Goal: Task Accomplishment & Management: Complete application form

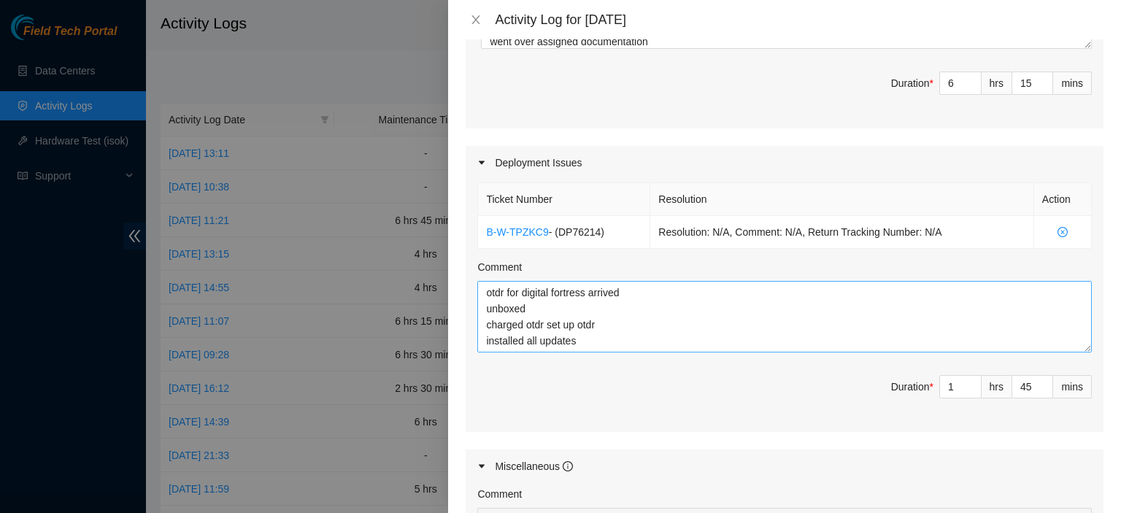
scroll to position [32, 0]
click at [678, 321] on textarea "otdr for digital fortress arrived unboxed charged otdr set up otdr installed al…" at bounding box center [785, 317] width 615 height 72
click at [620, 339] on textarea "otdr for digital fortress arrived unboxed charged otdr set up otdr installed al…" at bounding box center [785, 317] width 615 height 72
type textarea "otdr for digital fortress arrived unboxed charged otdr set up otdr installed al…"
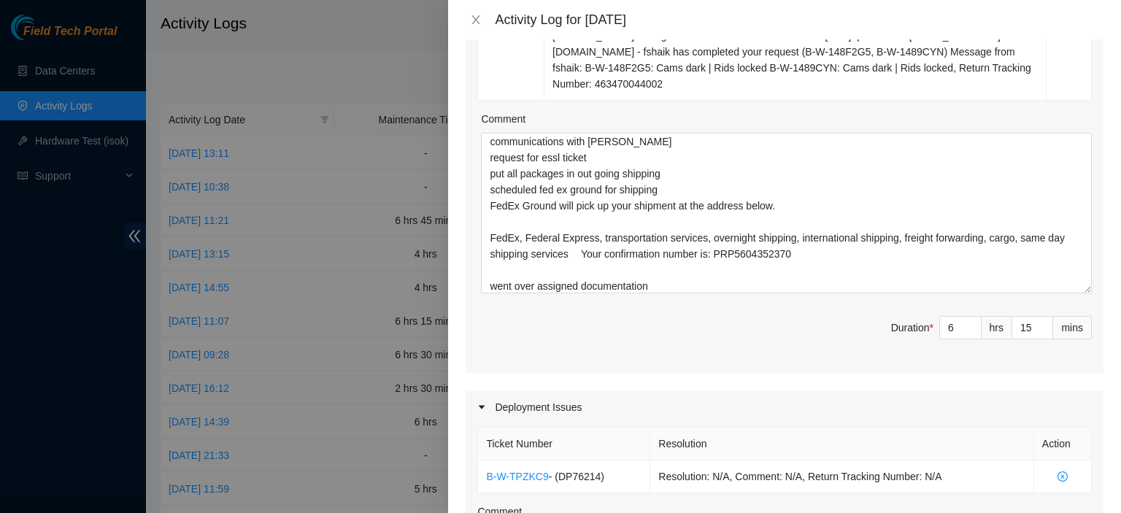
scroll to position [1008, 0]
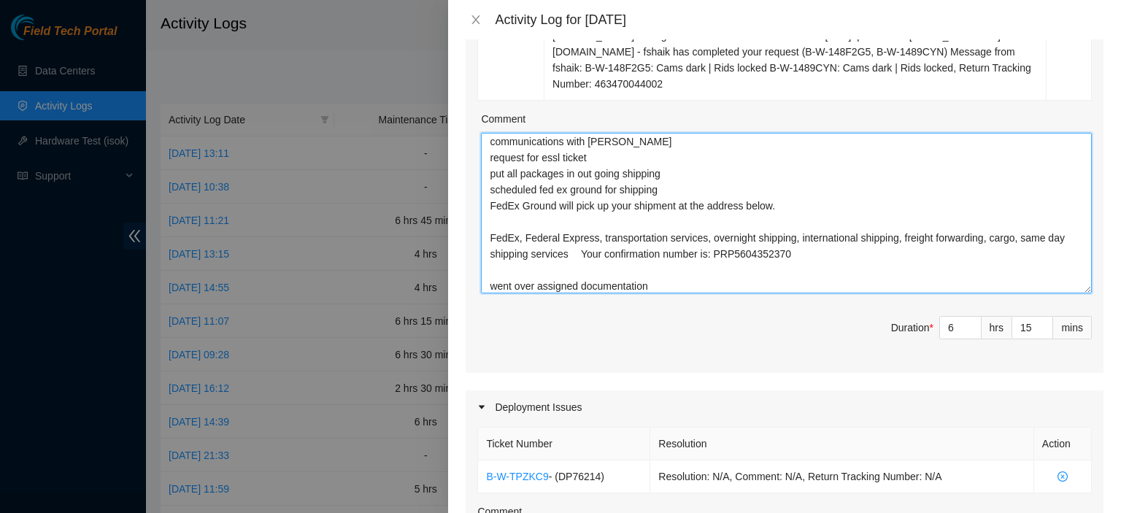
click at [800, 258] on textarea "worked all tickets in queue checked on DRT as well communications with [PERSON_…" at bounding box center [786, 213] width 611 height 161
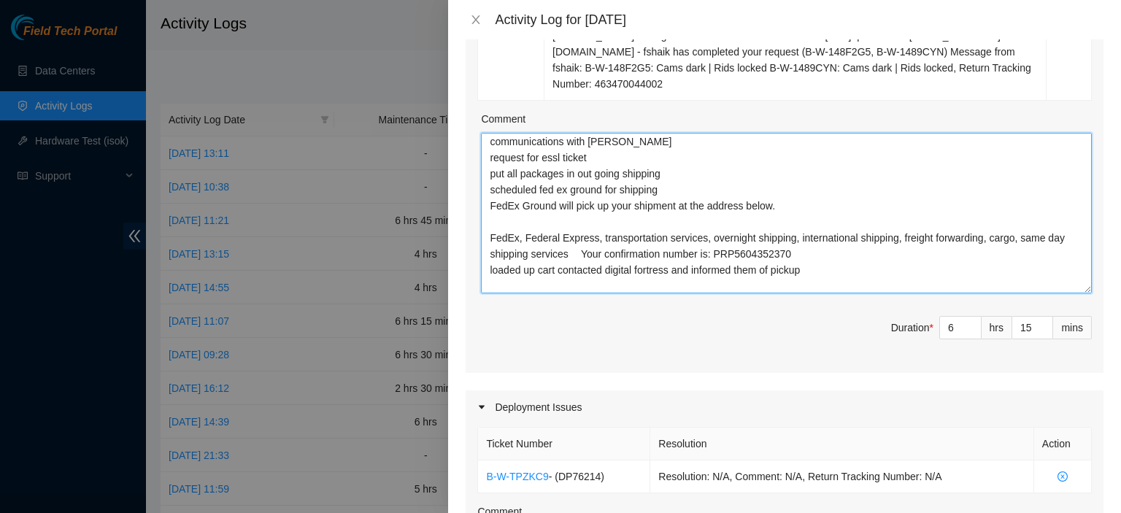
click at [656, 224] on textarea "worked all tickets in queue checked on DRT as well communications with [PERSON_…" at bounding box center [786, 213] width 611 height 161
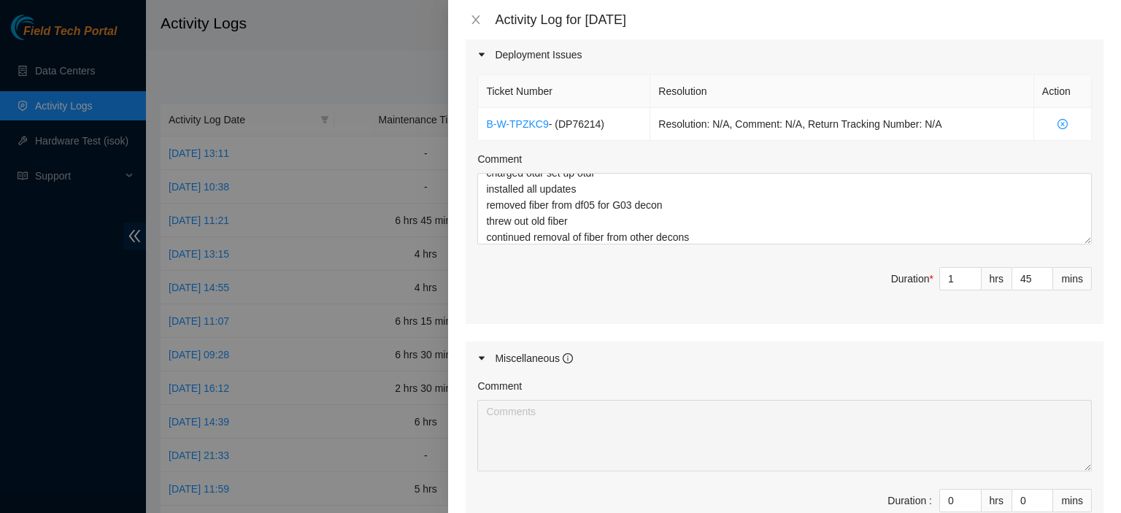
scroll to position [1549, 0]
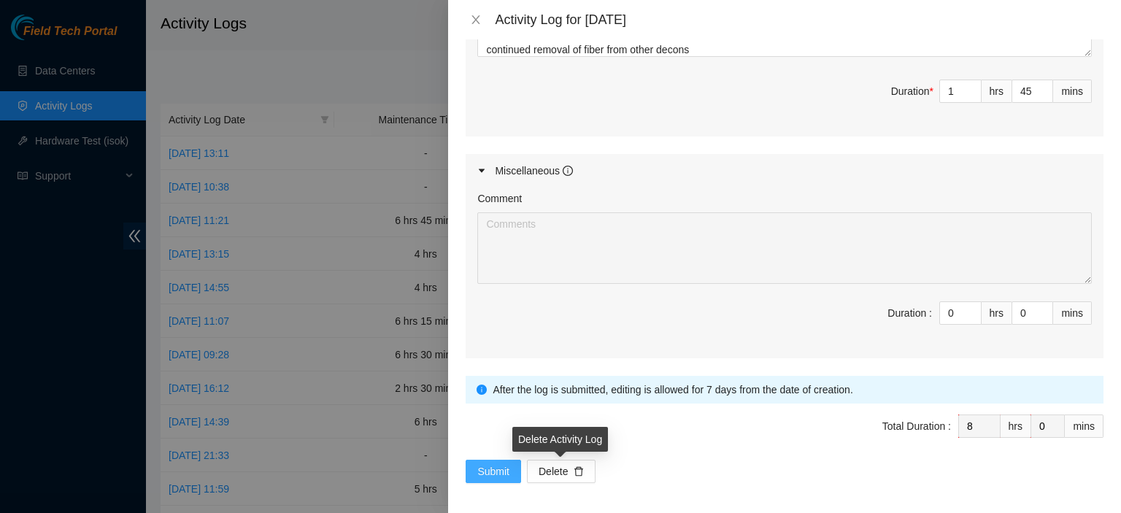
click at [482, 464] on span "Submit" at bounding box center [494, 472] width 32 height 16
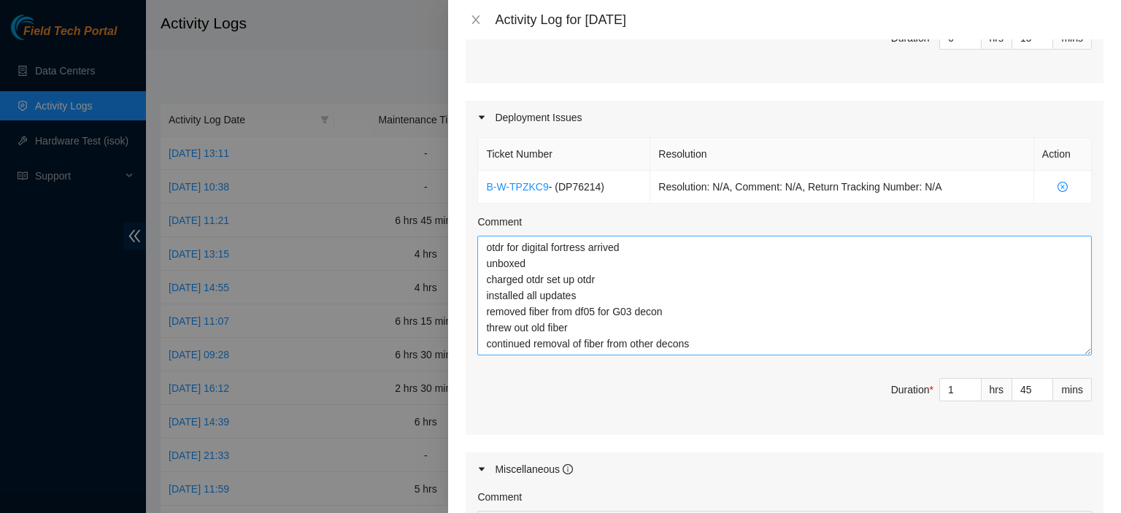
scroll to position [0, 0]
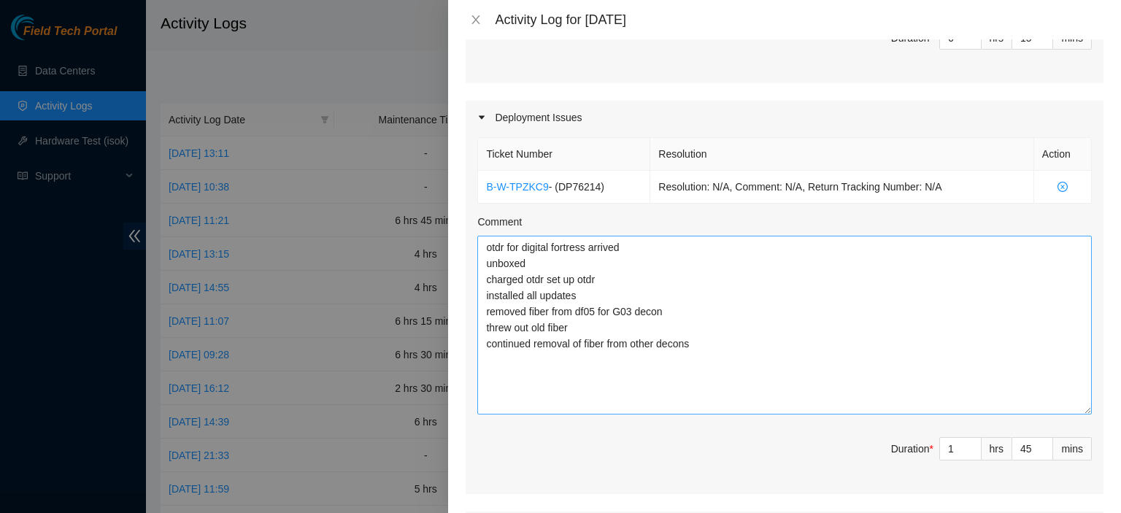
drag, startPoint x: 1073, startPoint y: 300, endPoint x: 1073, endPoint y: 409, distance: 108.8
click at [1073, 409] on textarea "otdr for digital fortress arrived unboxed charged otdr set up otdr installed al…" at bounding box center [785, 325] width 615 height 179
drag, startPoint x: 485, startPoint y: 245, endPoint x: 791, endPoint y: 364, distance: 328.5
click at [791, 364] on textarea "otdr for digital fortress arrived unboxed charged otdr set up otdr installed al…" at bounding box center [785, 326] width 615 height 180
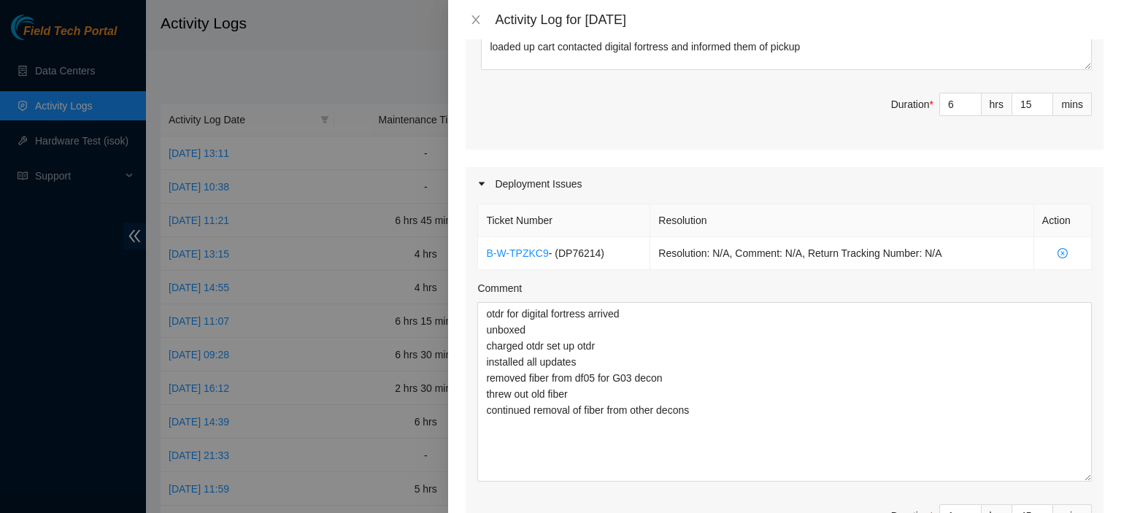
scroll to position [1227, 0]
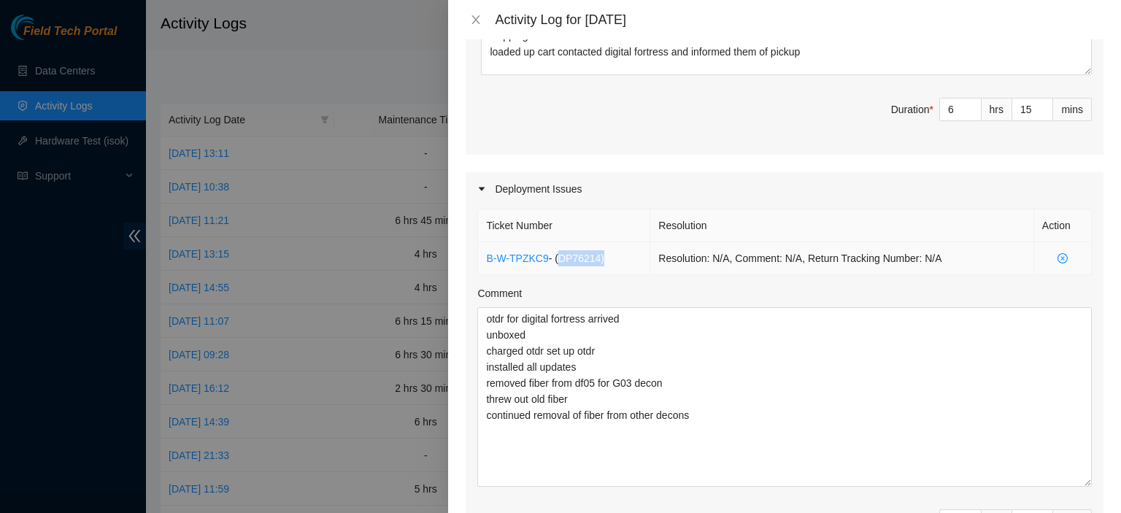
drag, startPoint x: 599, startPoint y: 256, endPoint x: 553, endPoint y: 255, distance: 45.3
click at [553, 255] on span "- ( DP76214 )" at bounding box center [576, 259] width 55 height 12
copy span "( DP76214 )"
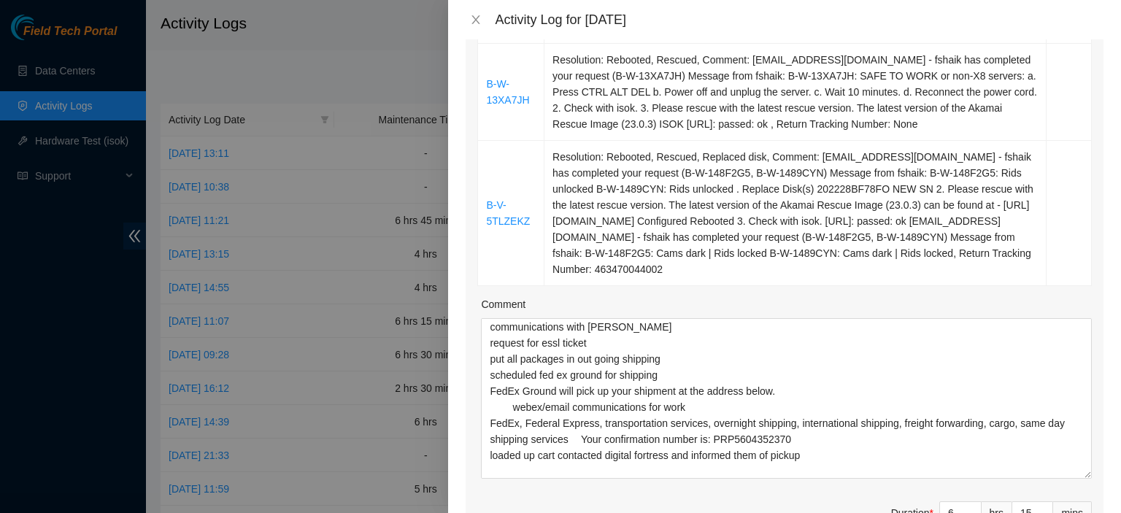
scroll to position [815, 0]
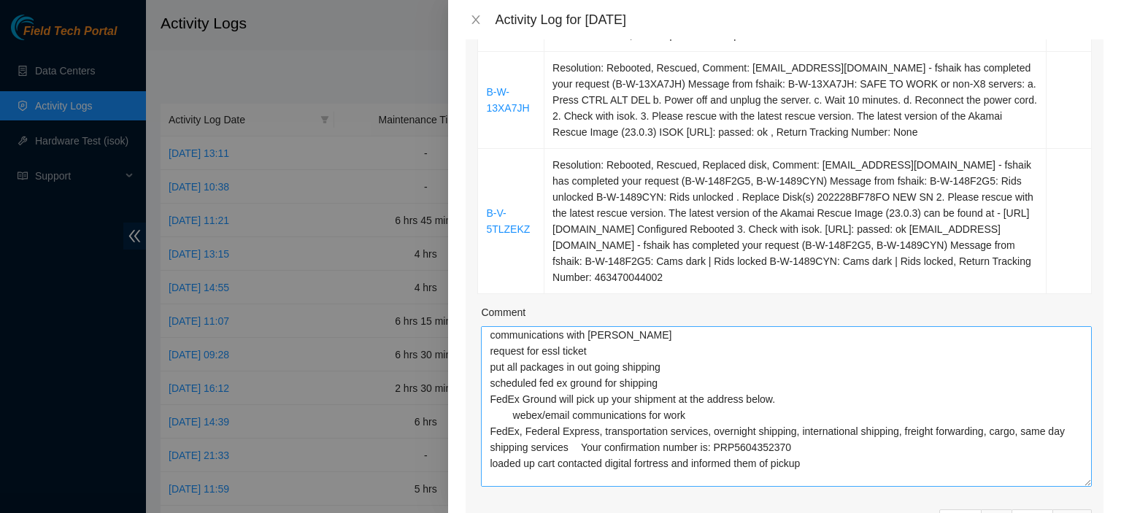
drag, startPoint x: 1083, startPoint y: 396, endPoint x: 1077, endPoint y: 361, distance: 35.5
click at [1077, 364] on div "Ticket Number Resolution Action B-V-5TTK1QB Resolution: Rebooted, Replaced disk…" at bounding box center [785, 9] width 638 height 1116
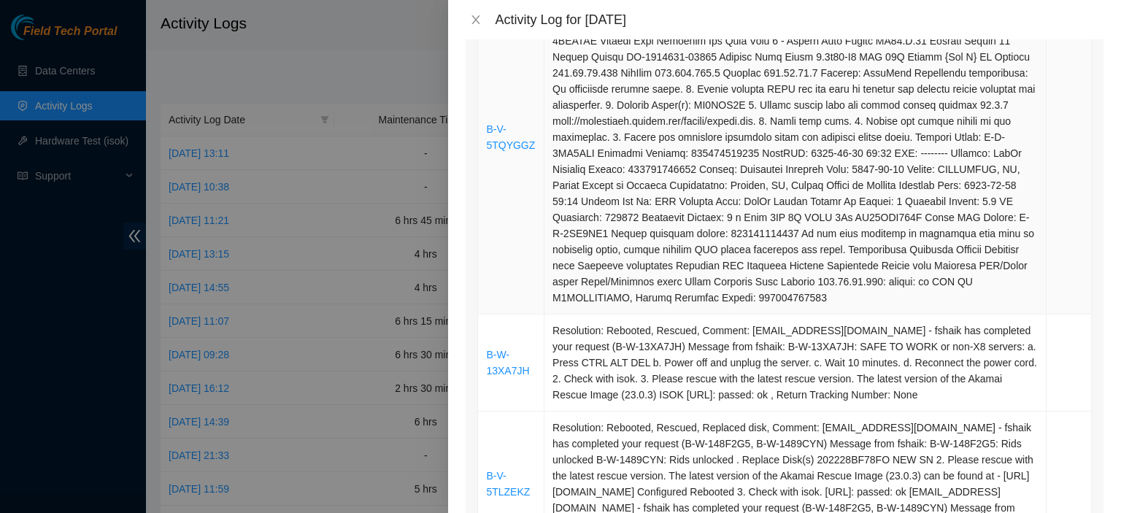
scroll to position [518, 0]
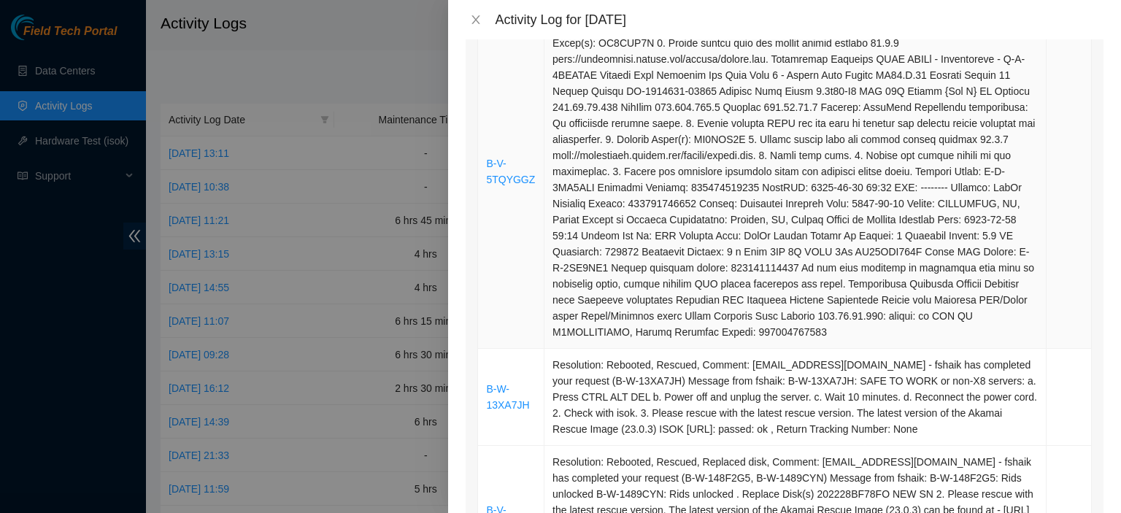
drag, startPoint x: 490, startPoint y: 335, endPoint x: 1023, endPoint y: 323, distance: 533.1
click at [1023, 323] on div "Ticket Number Resolution Action B-V-5TTK1QB Resolution: Rebooted, Replaced disk…" at bounding box center [785, 306] width 638 height 1116
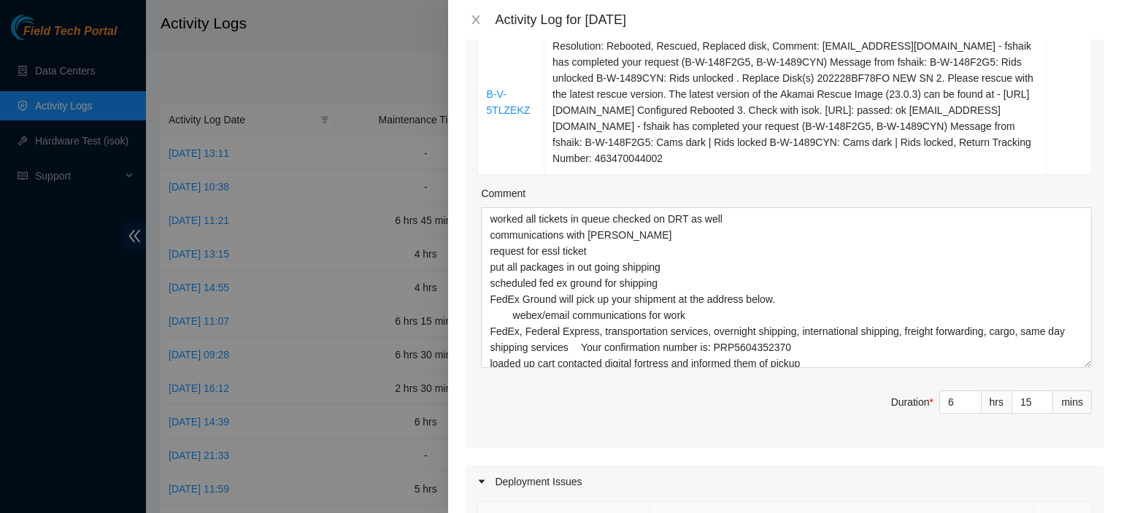
scroll to position [956, 0]
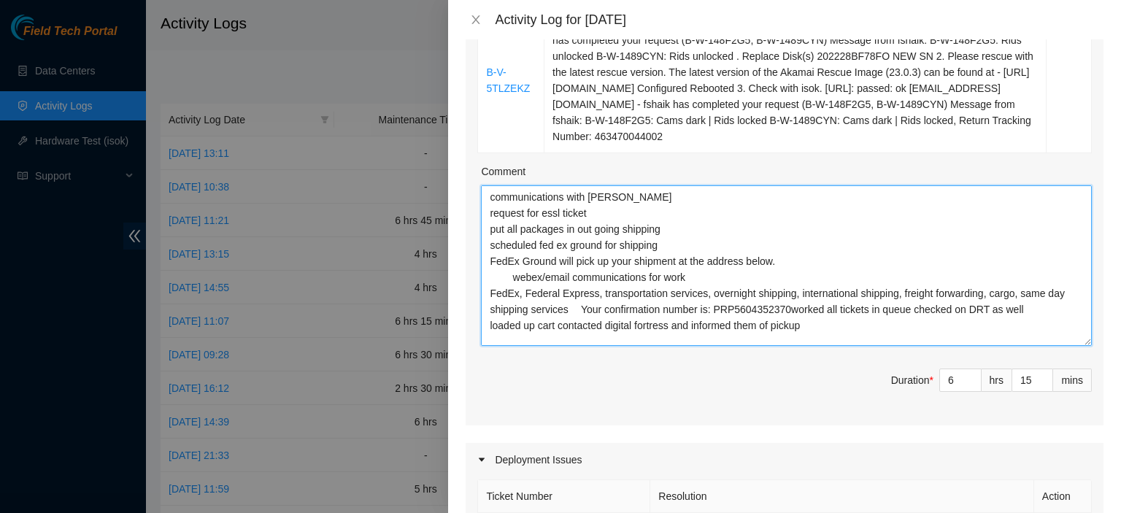
click at [546, 188] on textarea "communications with [PERSON_NAME] request for essl ticket put all packages in o…" at bounding box center [786, 265] width 611 height 161
drag, startPoint x: 810, startPoint y: 329, endPoint x: 423, endPoint y: 207, distance: 405.0
click at [423, 207] on div "Activity Log for [DATE] Note: This activity log is for informational purposes o…" at bounding box center [560, 256] width 1121 height 513
click at [599, 215] on textarea "communications with [PERSON_NAME] request for essl ticket put all packages in o…" at bounding box center [786, 265] width 611 height 161
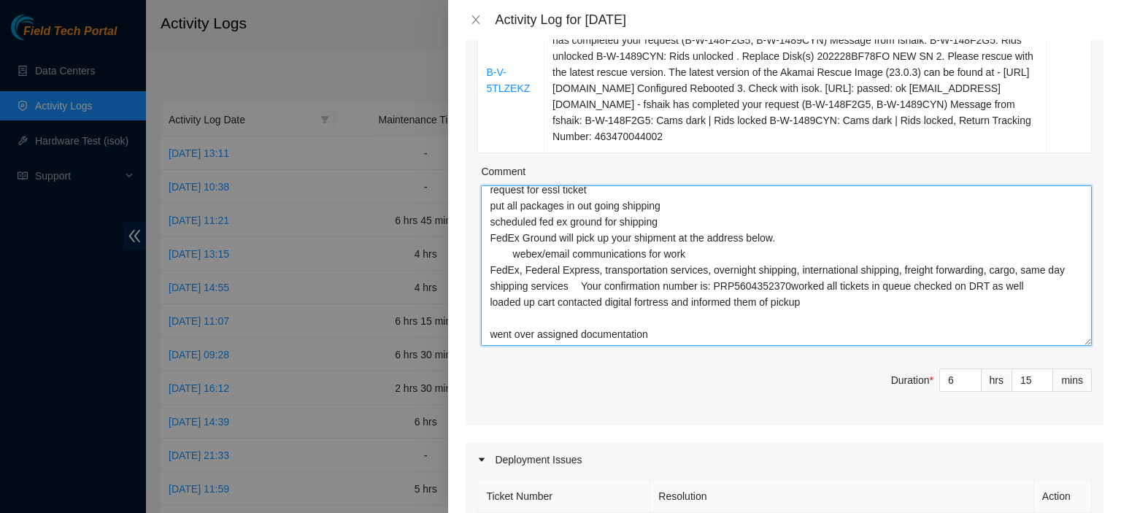
drag, startPoint x: 489, startPoint y: 193, endPoint x: 1075, endPoint y: 388, distance: 616.9
click at [515, 230] on textarea "communications with [PERSON_NAME] request for essl ticket put all packages in o…" at bounding box center [786, 265] width 611 height 161
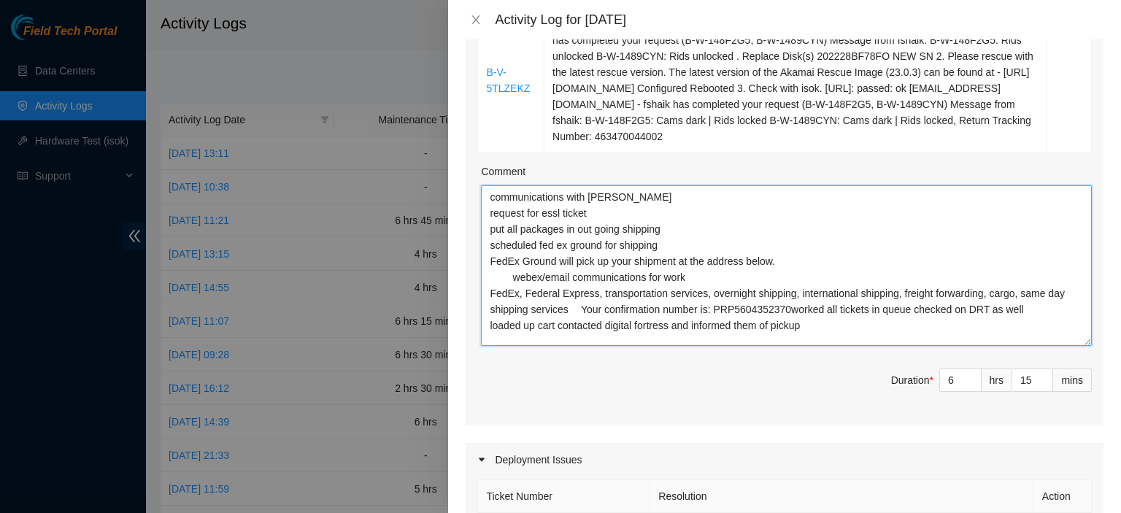
drag, startPoint x: 695, startPoint y: 341, endPoint x: 392, endPoint y: 66, distance: 408.9
click at [392, 66] on div "Activity Log for [DATE] Note: This activity log is for informational purposes o…" at bounding box center [560, 256] width 1121 height 513
type textarea "communications with [PERSON_NAME] request for essl ticket put all packages in o…"
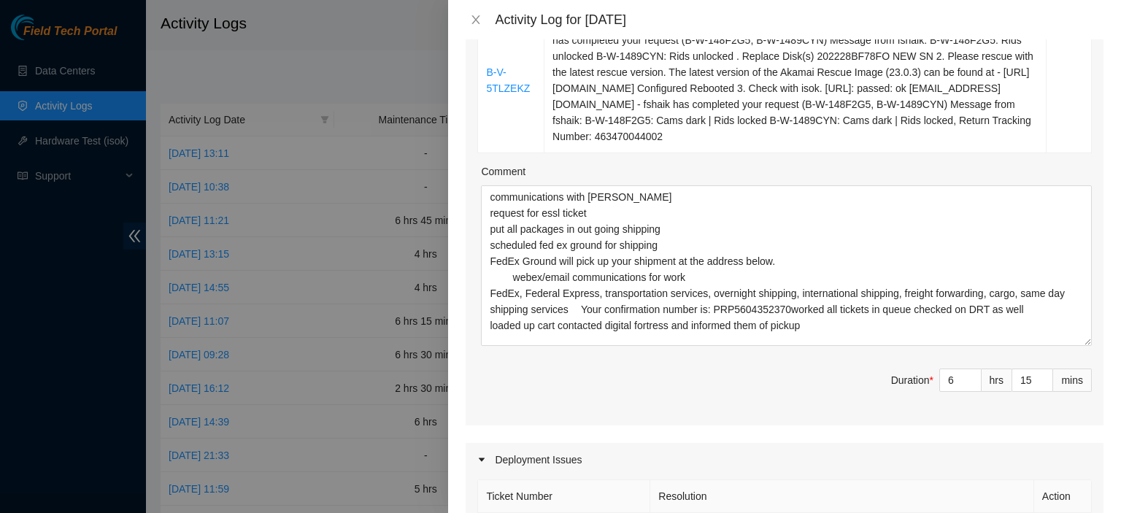
scroll to position [1657, 0]
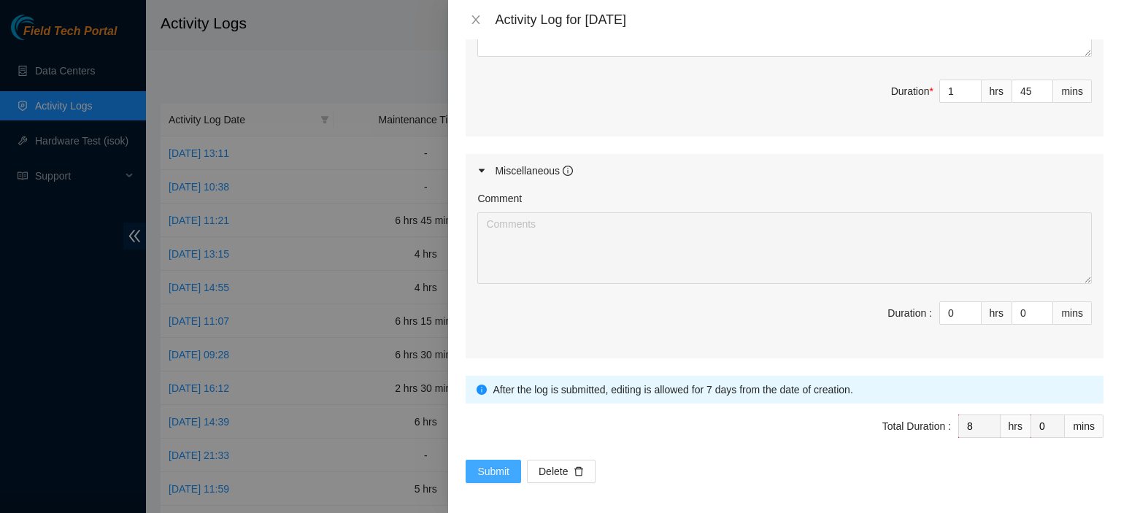
click at [485, 467] on span "Submit" at bounding box center [494, 472] width 32 height 16
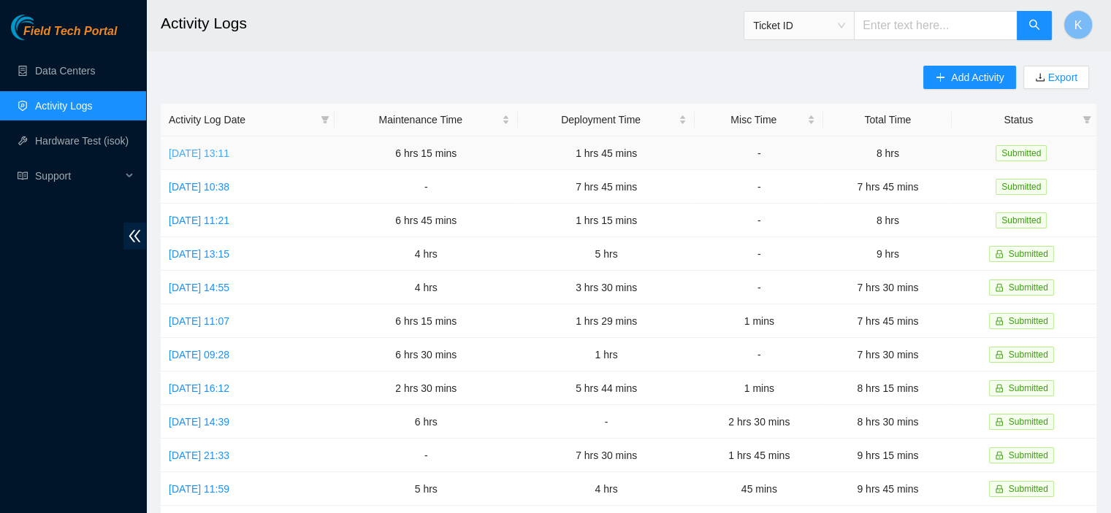
click at [218, 156] on link "[DATE] 13:11" at bounding box center [199, 153] width 61 height 12
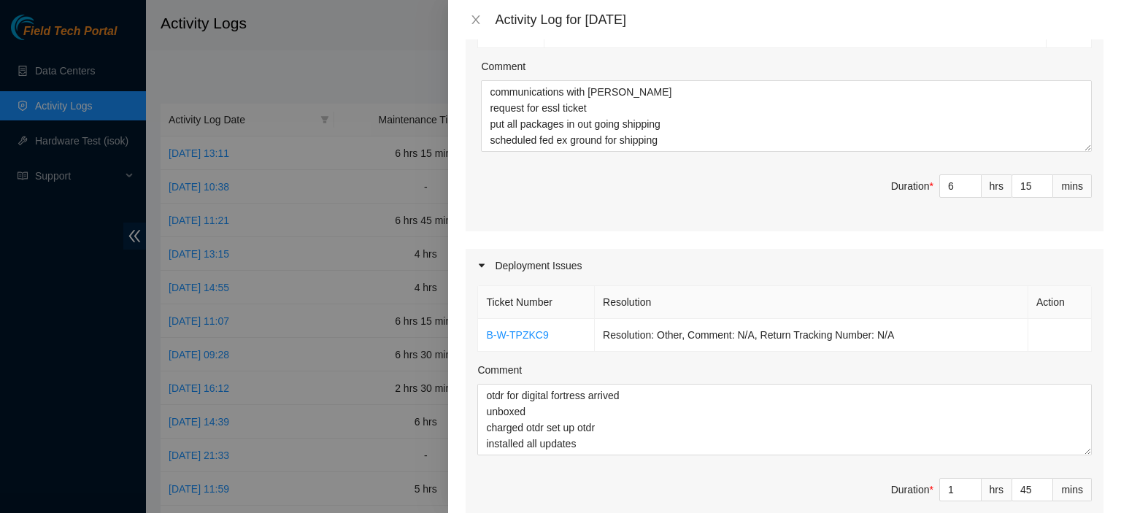
scroll to position [1054, 0]
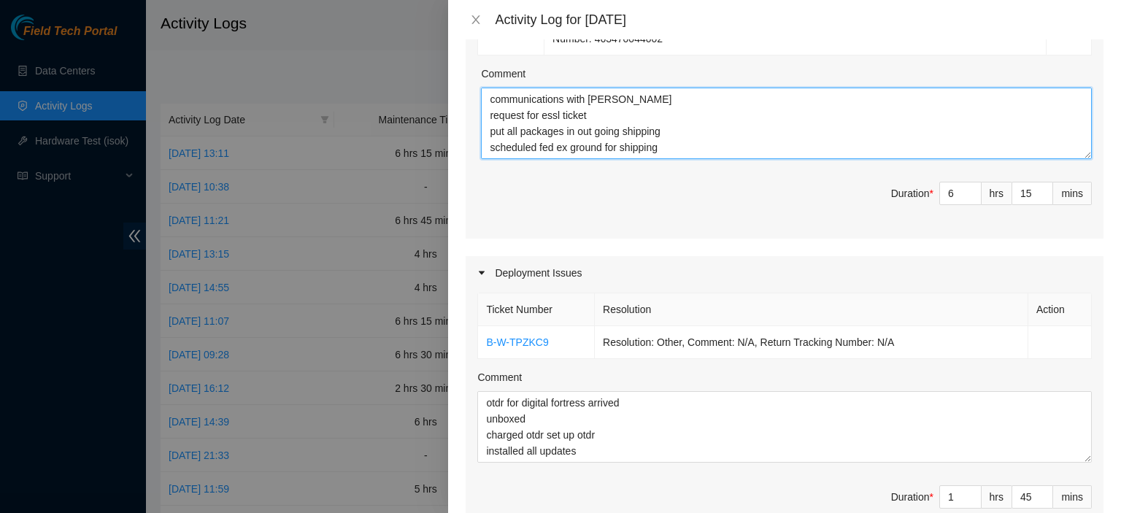
click at [716, 149] on textarea "communications with [PERSON_NAME] request for essl ticket put all packages in o…" at bounding box center [786, 124] width 611 height 72
click at [486, 96] on textarea "communications with [PERSON_NAME] request for essl ticket put all packages in o…" at bounding box center [786, 124] width 611 height 72
type textarea "communications with [PERSON_NAME] request for essl ticket put all packages in o…"
type input "8"
type input "0"
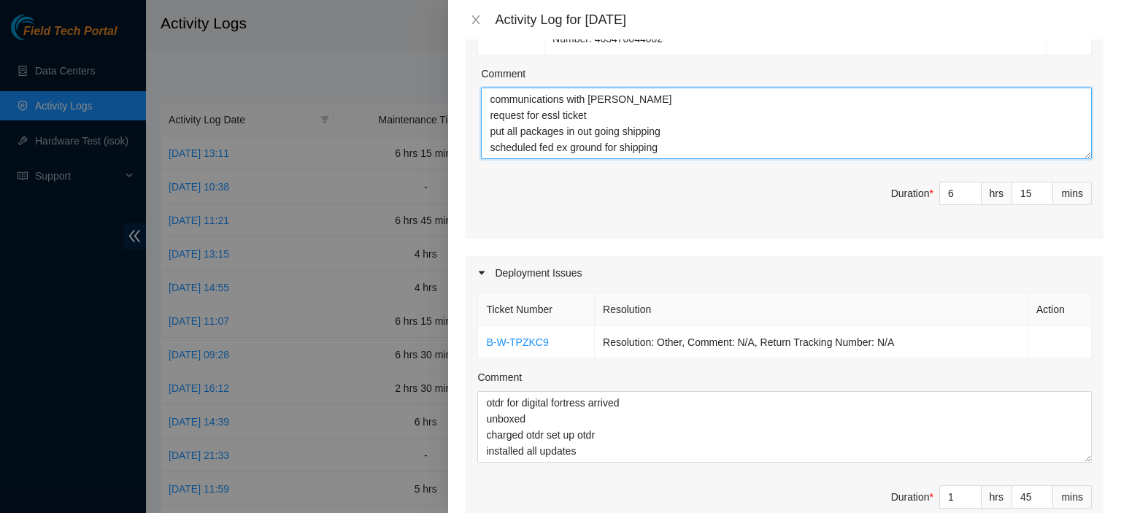
click at [494, 90] on textarea "communications with [PERSON_NAME] request for essl ticket put all packages in o…" at bounding box center [786, 124] width 611 height 72
type textarea "had to submit log twice, first time it didnt save communications with [PERSON_N…"
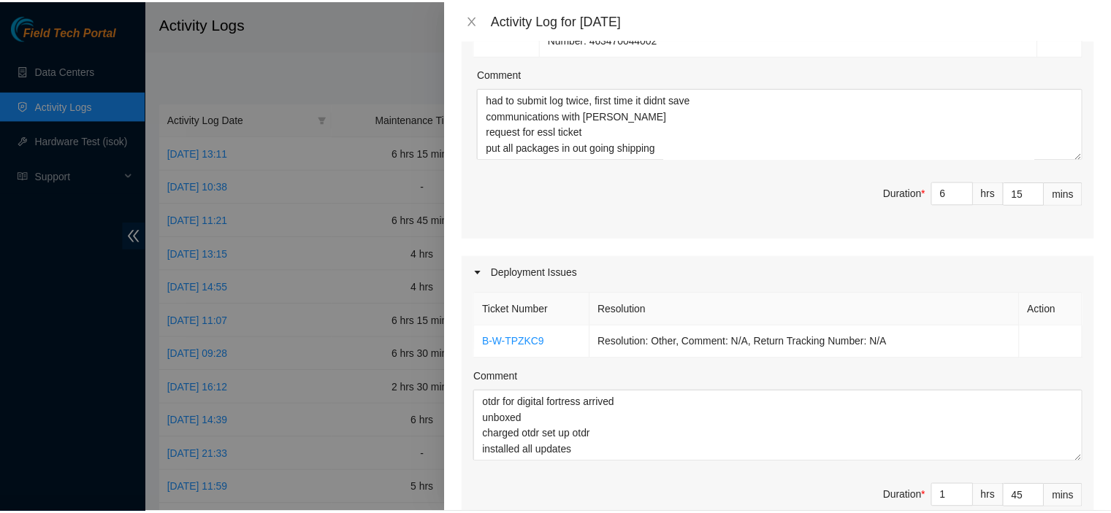
scroll to position [1460, 0]
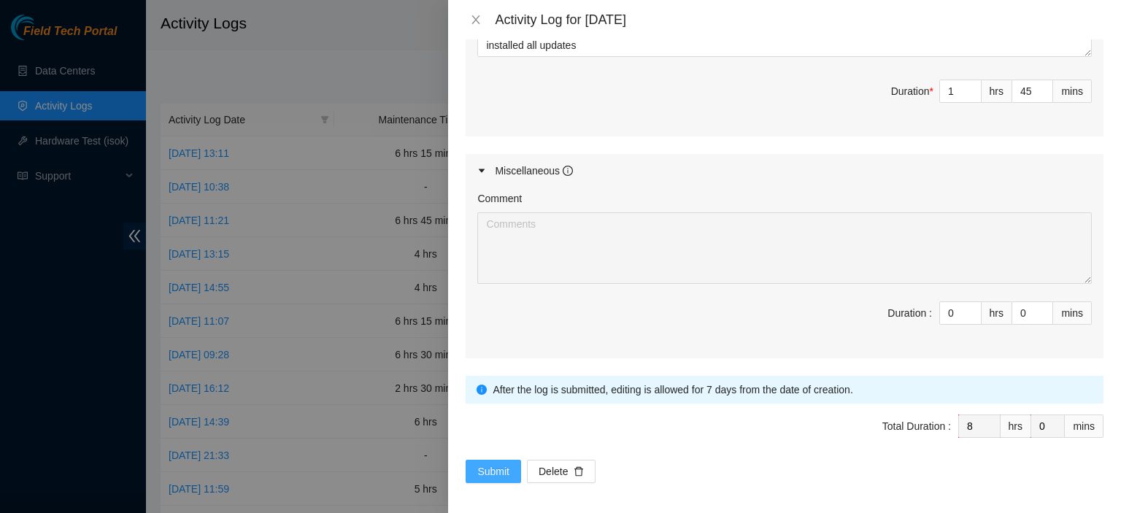
click at [478, 475] on button "Submit" at bounding box center [493, 471] width 55 height 23
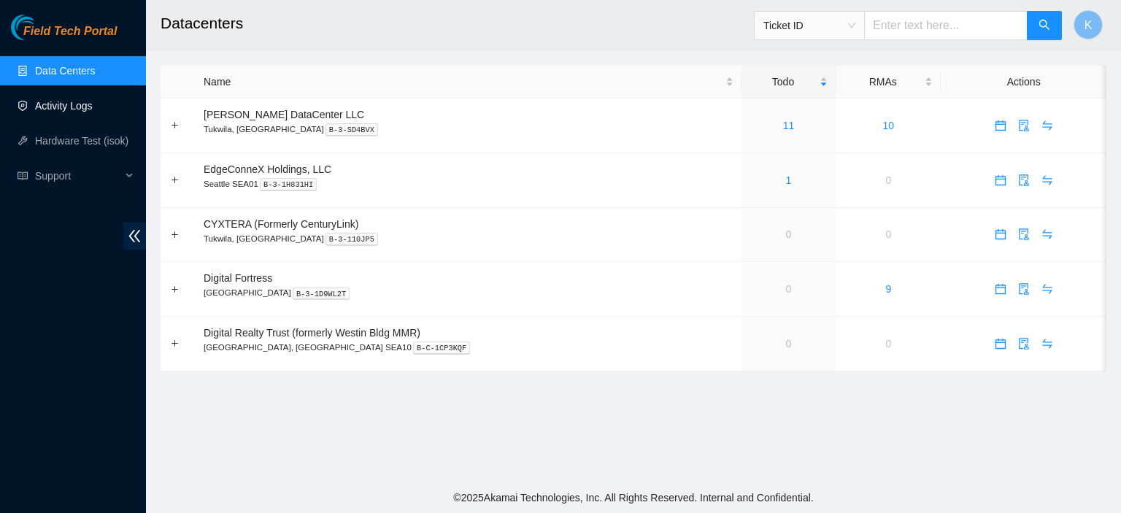
click at [37, 111] on link "Activity Logs" at bounding box center [64, 106] width 58 height 12
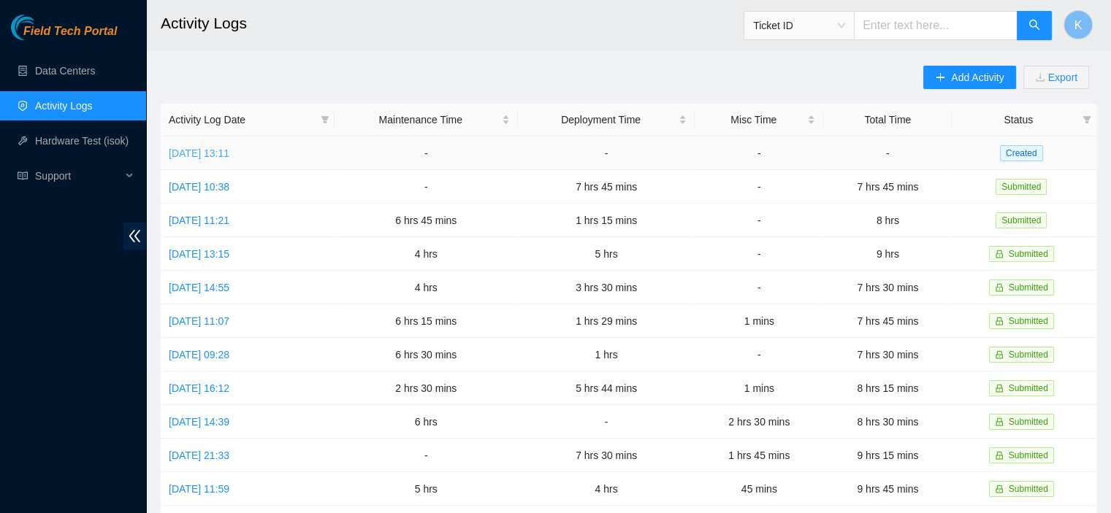
click at [215, 157] on link "[DATE] 13:11" at bounding box center [199, 153] width 61 height 12
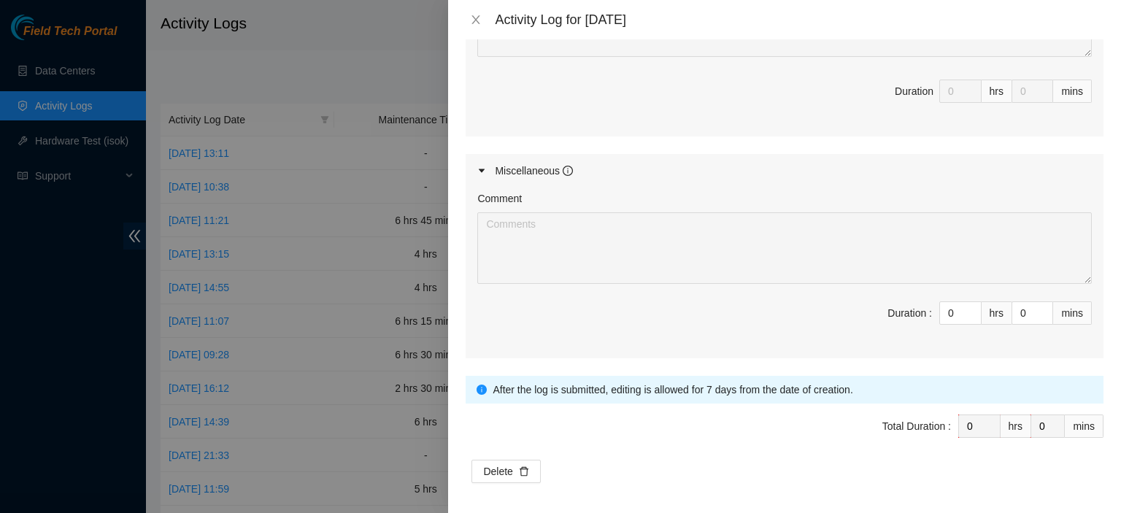
scroll to position [1050, 0]
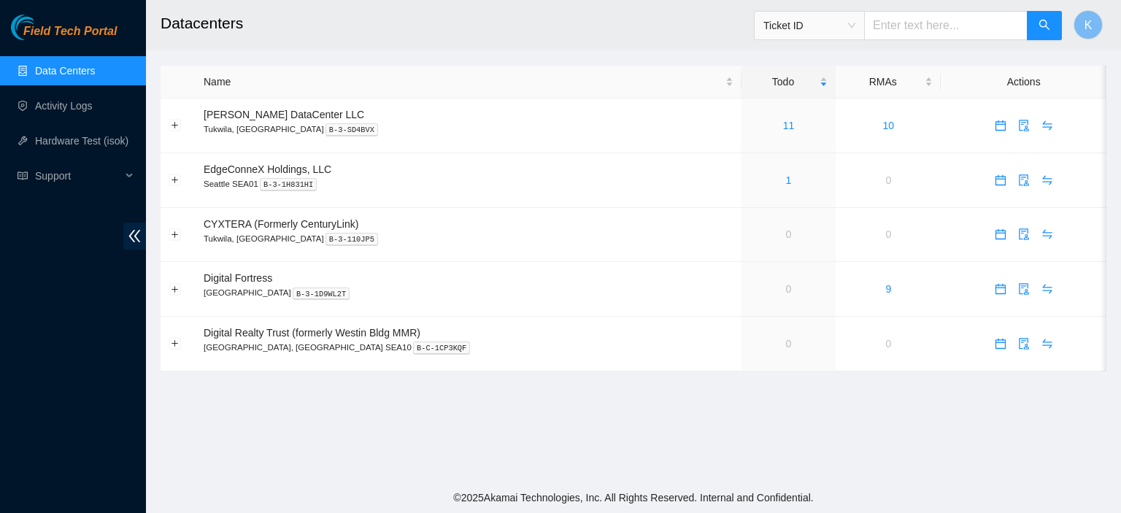
click at [51, 72] on link "Data Centers" at bounding box center [65, 71] width 60 height 12
